Goal: Task Accomplishment & Management: Use online tool/utility

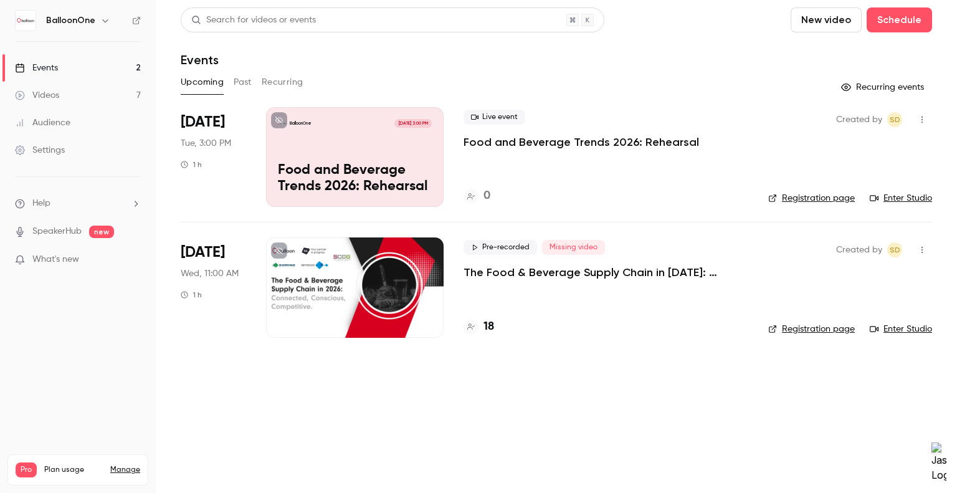
click at [833, 22] on button "New video" at bounding box center [826, 19] width 71 height 25
click at [844, 48] on div "Record" at bounding box center [872, 54] width 95 height 12
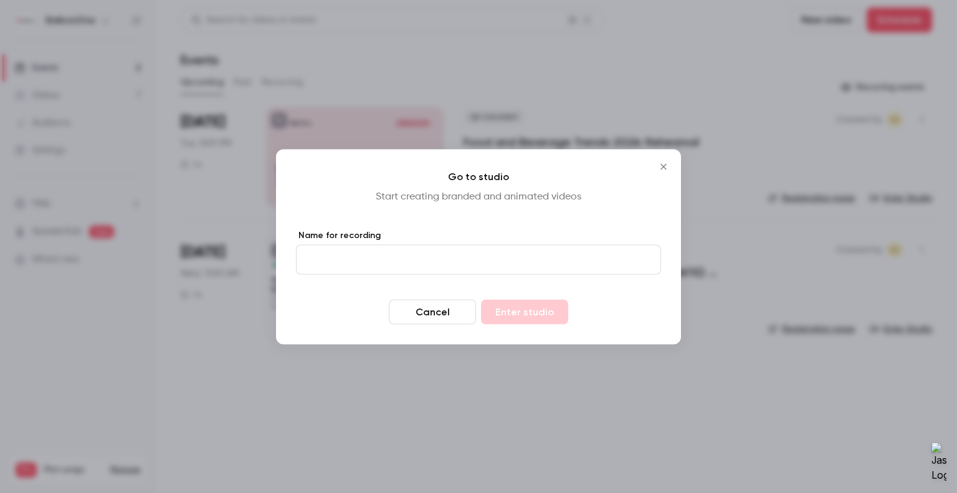
click at [446, 268] on input "Name for recording" at bounding box center [478, 259] width 365 height 30
type input "****"
click at [533, 309] on button "Enter studio" at bounding box center [524, 311] width 87 height 25
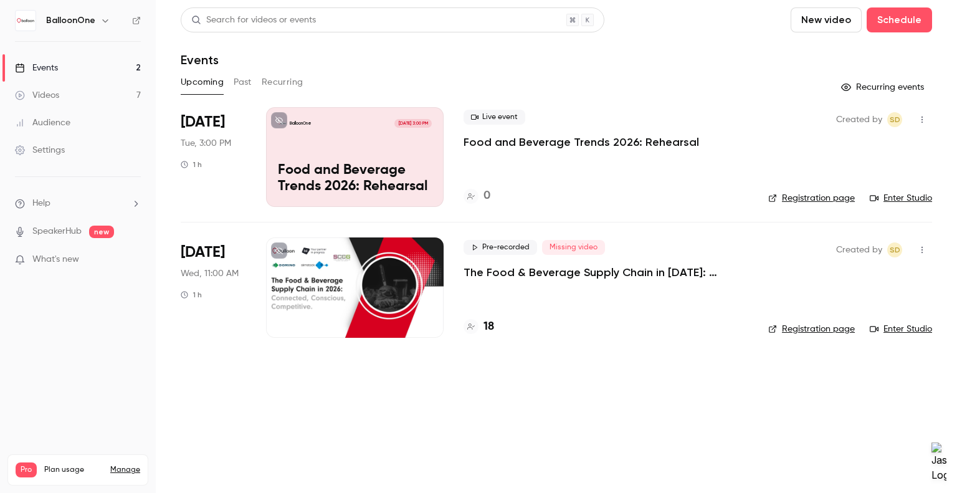
click at [50, 92] on div "Videos" at bounding box center [37, 95] width 44 height 12
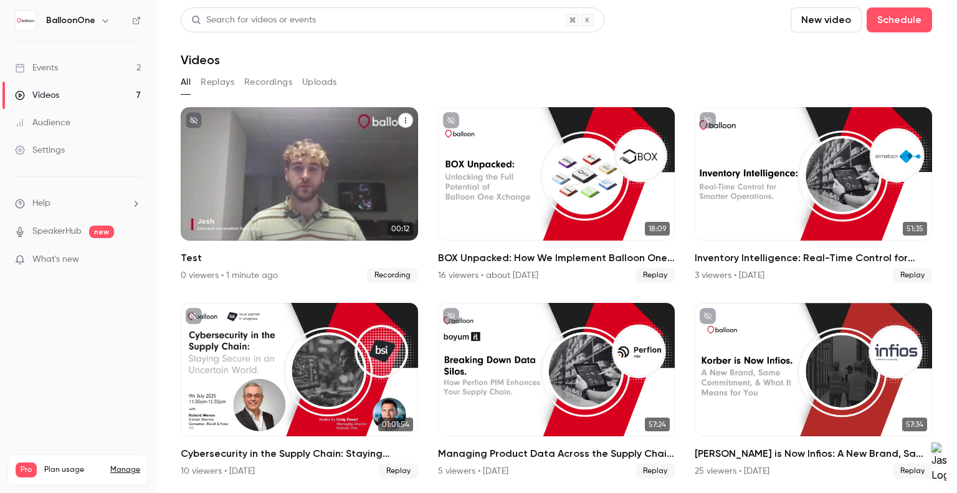
click at [336, 150] on div "BalloonOne [DATE] Test" at bounding box center [299, 173] width 237 height 133
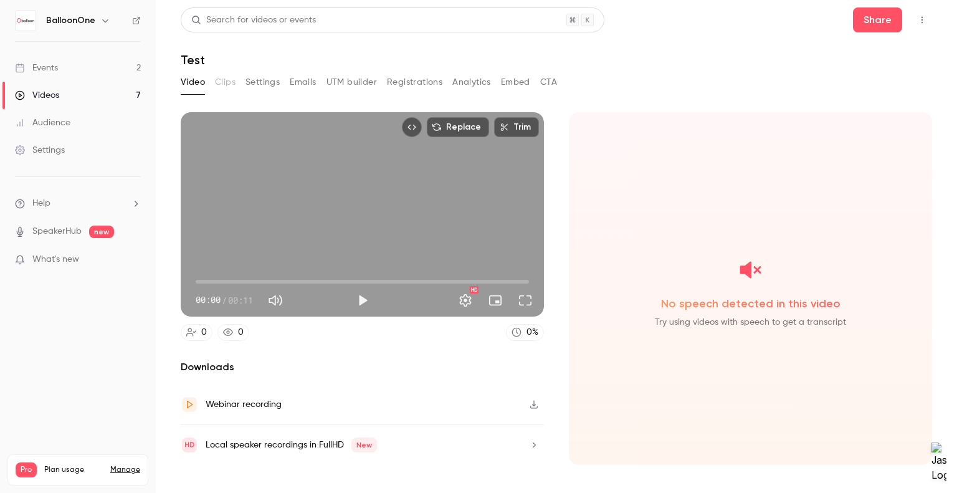
click at [52, 104] on link "Videos 7" at bounding box center [78, 95] width 156 height 27
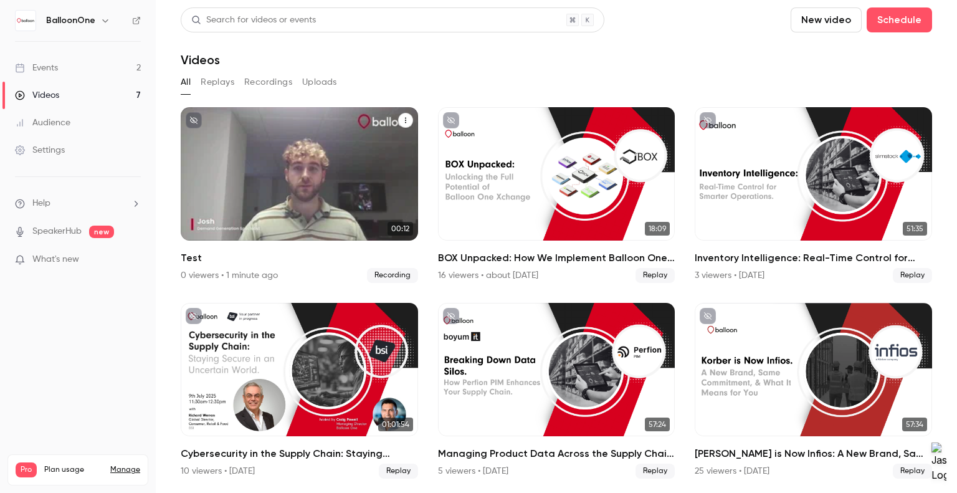
click at [402, 117] on icon "Test" at bounding box center [405, 120] width 7 height 7
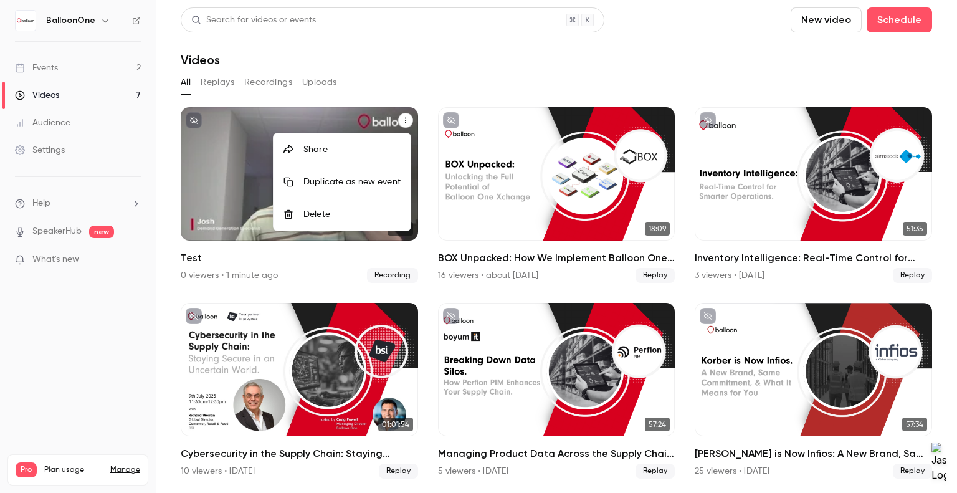
click at [330, 214] on div "Delete" at bounding box center [352, 214] width 97 height 12
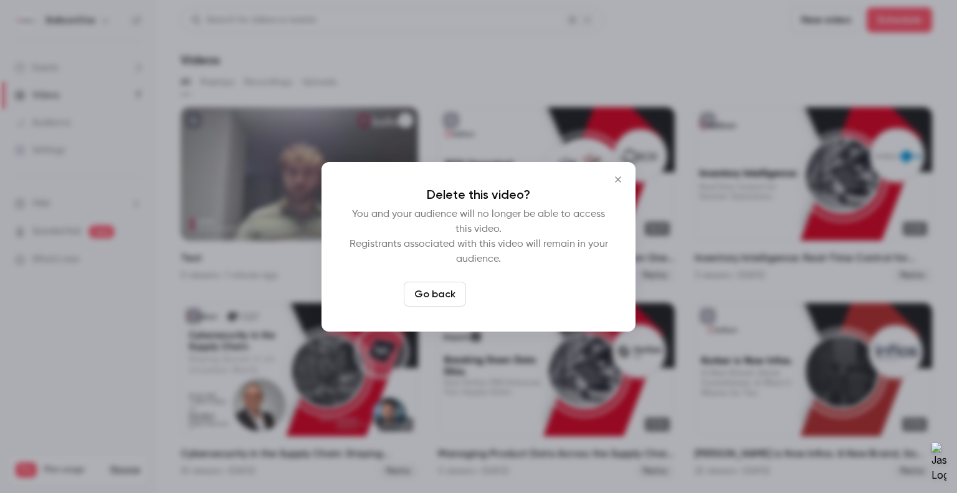
click at [506, 289] on button "Delete video" at bounding box center [512, 294] width 83 height 25
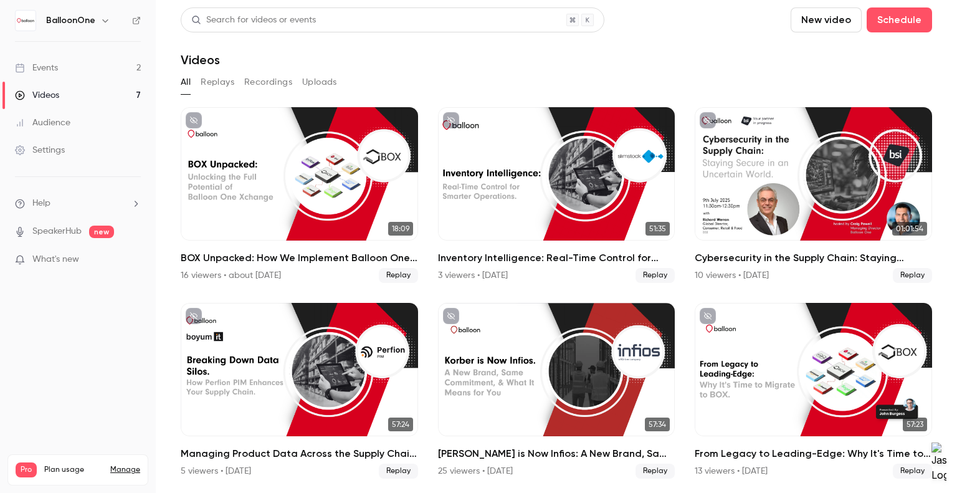
click at [97, 76] on link "Events 2" at bounding box center [78, 67] width 156 height 27
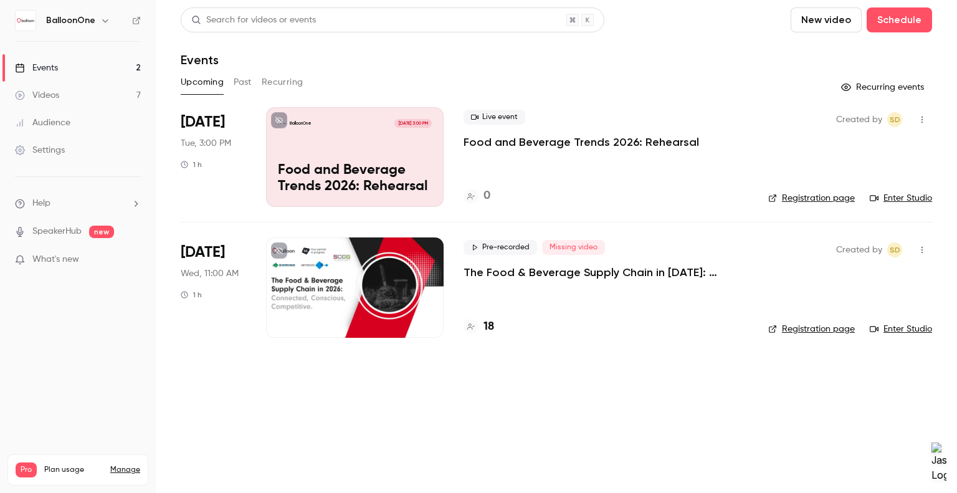
click at [569, 253] on span "Missing video" at bounding box center [573, 247] width 63 height 15
click at [566, 262] on div "Pre-recorded Missing video The Food & Beverage Supply Chain in [DATE]: Connecte…" at bounding box center [606, 260] width 285 height 40
click at [565, 268] on p "The Food & Beverage Supply Chain in [DATE]: Connected, Conscious, Competitive." at bounding box center [606, 272] width 285 height 15
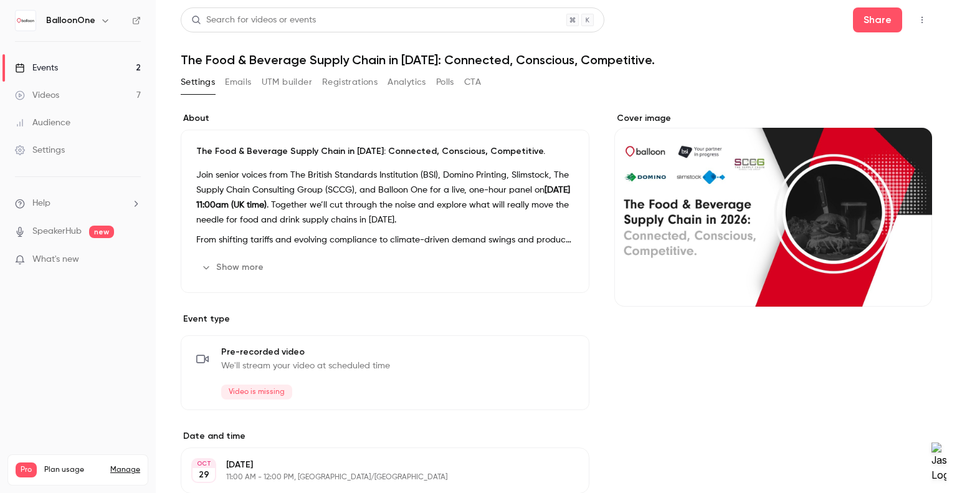
click at [337, 77] on button "Registrations" at bounding box center [349, 82] width 55 height 20
